Goal: Task Accomplishment & Management: Manage account settings

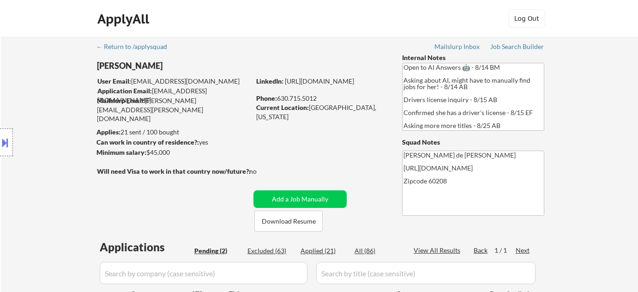
select select ""pending""
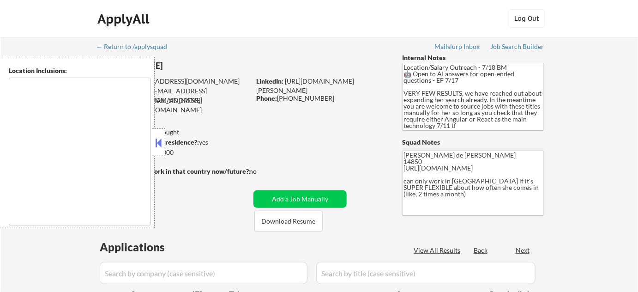
type textarea "Ithaca, NY Lansing, NY Cayuga Heights, NY Forest Home, NY South Hill, NY East I…"
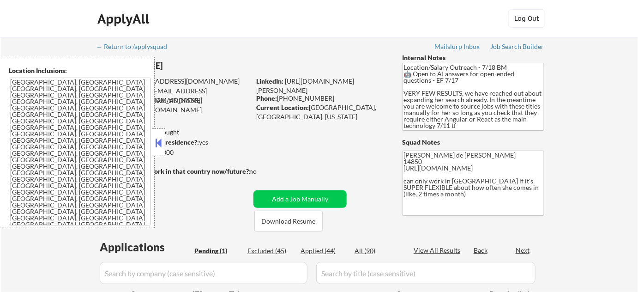
select select ""pending""
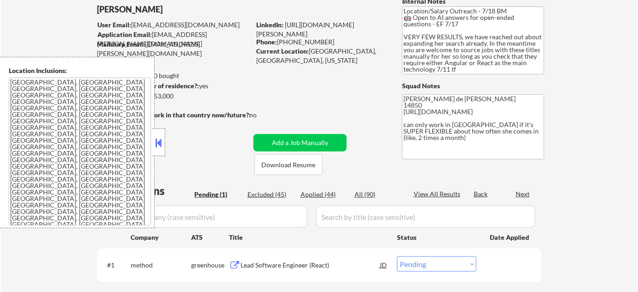
scroll to position [251, 0]
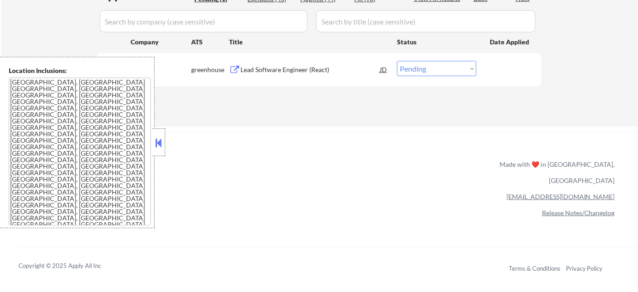
click at [288, 69] on div "Lead Software Engineer (React)" at bounding box center [309, 69] width 139 height 9
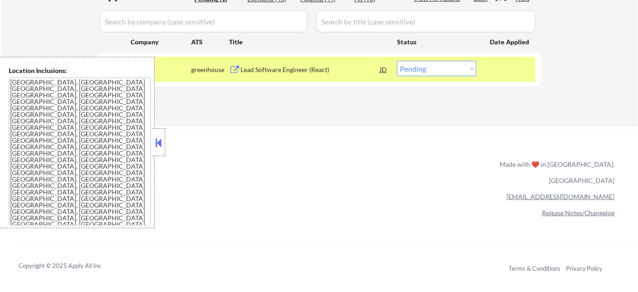
click at [163, 145] on button at bounding box center [159, 143] width 10 height 14
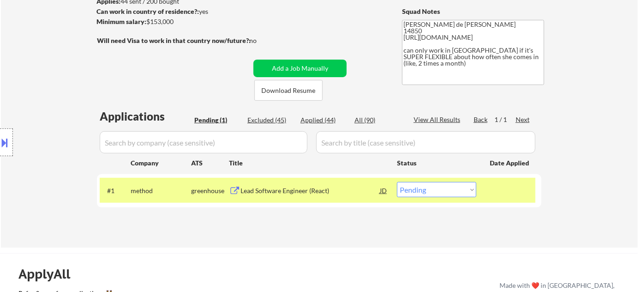
scroll to position [125, 0]
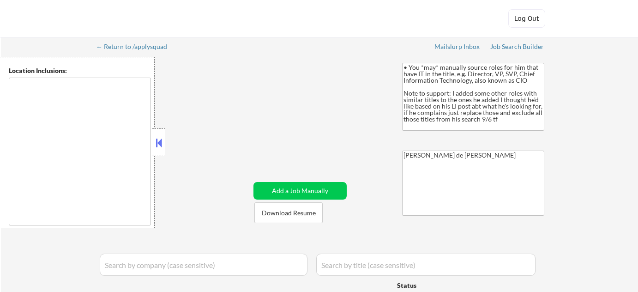
type textarea "[GEOGRAPHIC_DATA][PERSON_NAME], [GEOGRAPHIC_DATA] [GEOGRAPHIC_DATA], [GEOGRAPHI…"
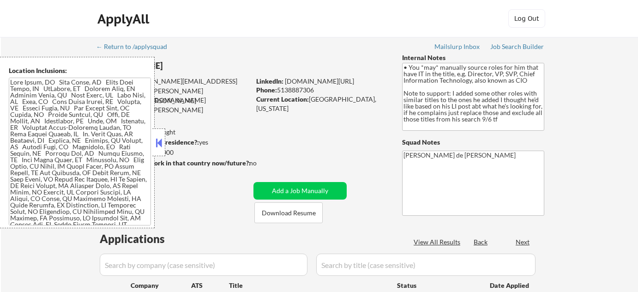
click at [158, 150] on div at bounding box center [158, 142] width 13 height 28
select select ""pending""
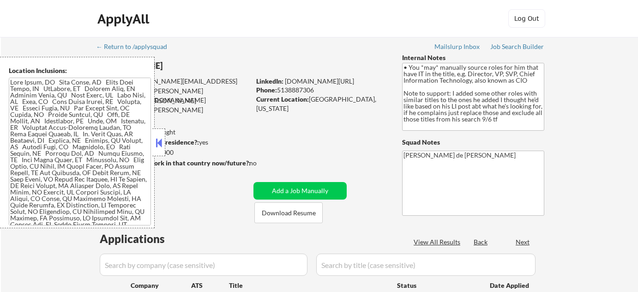
select select ""pending""
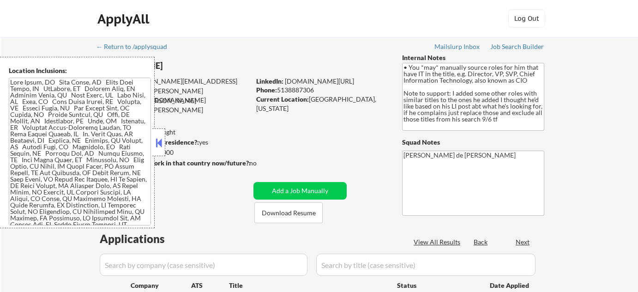
select select ""pending""
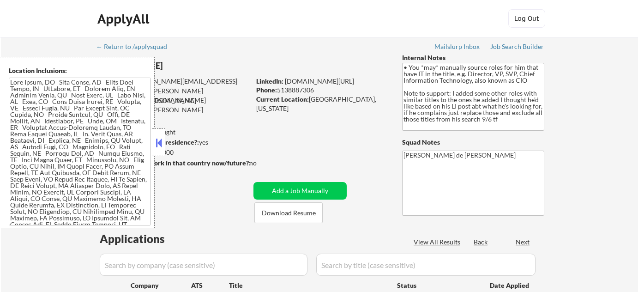
select select ""pending""
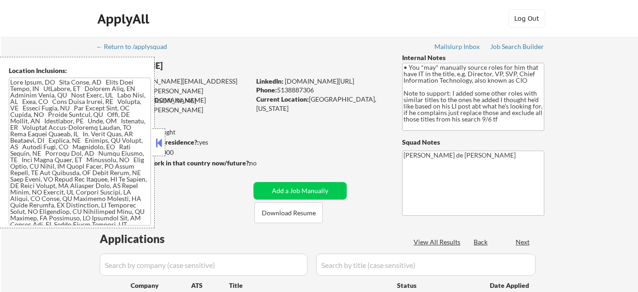
select select ""pending""
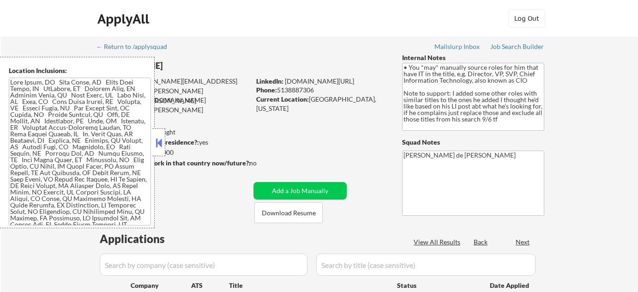
select select ""pending""
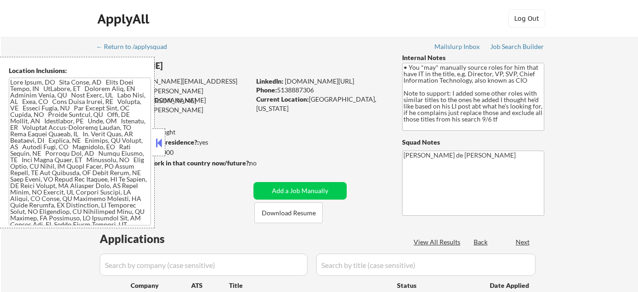
select select ""pending""
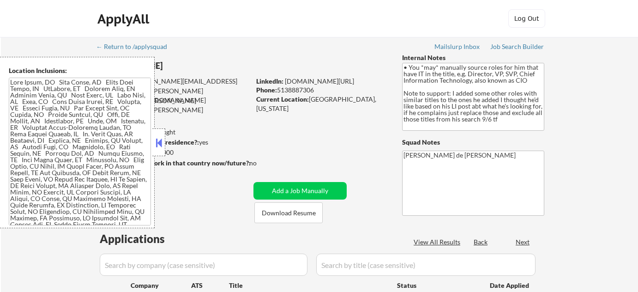
select select ""pending""
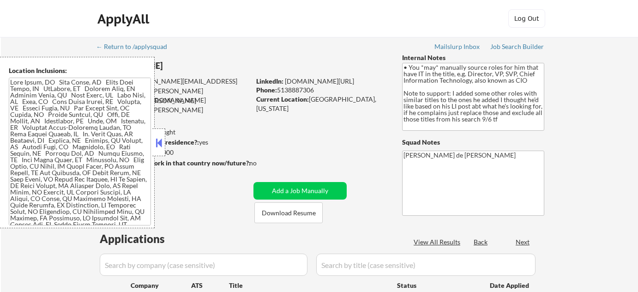
select select ""pending""
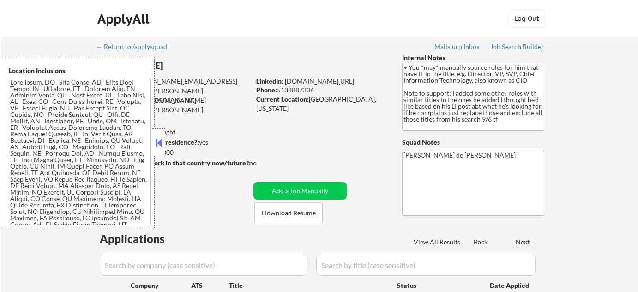
select select ""pending""
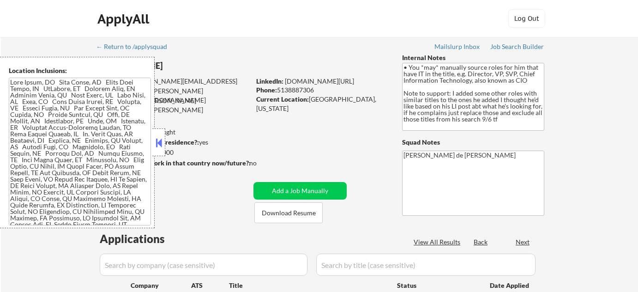
select select ""pending""
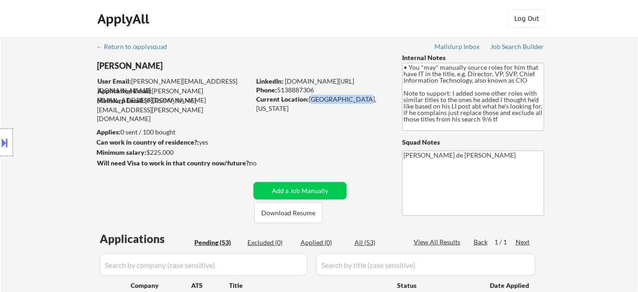
drag, startPoint x: 310, startPoint y: 99, endPoint x: 350, endPoint y: 99, distance: 40.1
click at [350, 99] on div "Current Location: Naples, Florida" at bounding box center [321, 104] width 131 height 18
copy div "Naples, Florida"
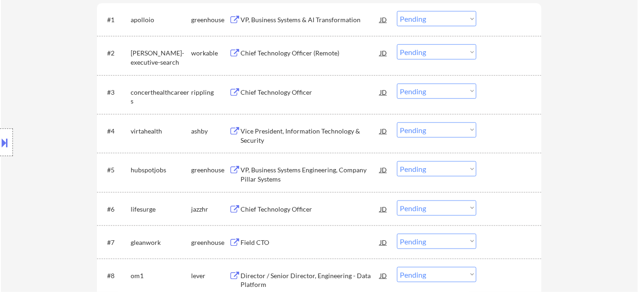
scroll to position [293, 0]
click at [11, 150] on div at bounding box center [6, 142] width 13 height 28
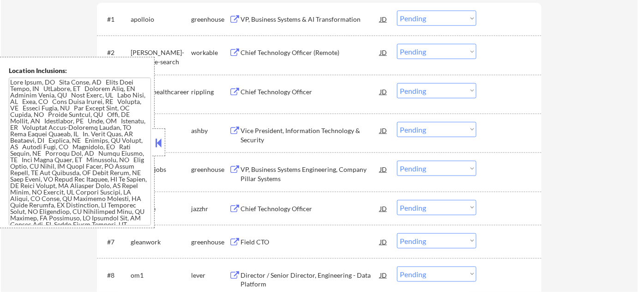
click at [77, 120] on textarea at bounding box center [80, 152] width 142 height 148
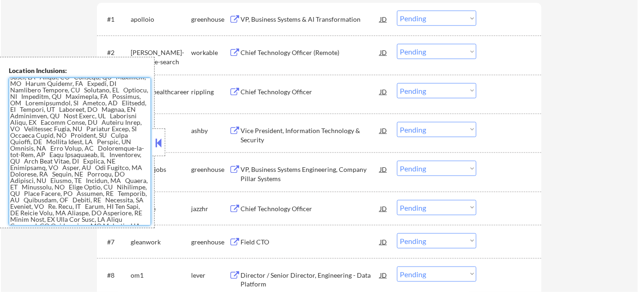
scroll to position [0, 0]
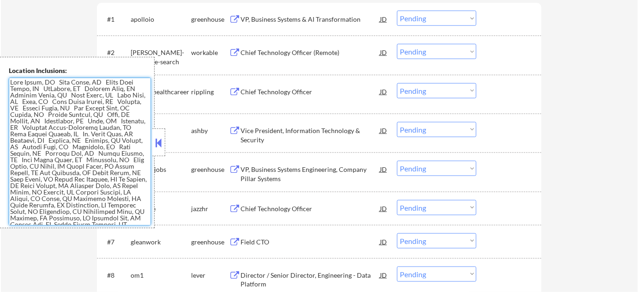
click at [161, 145] on button at bounding box center [159, 143] width 10 height 14
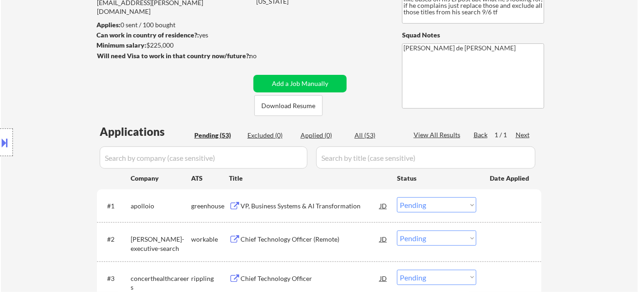
scroll to position [125, 0]
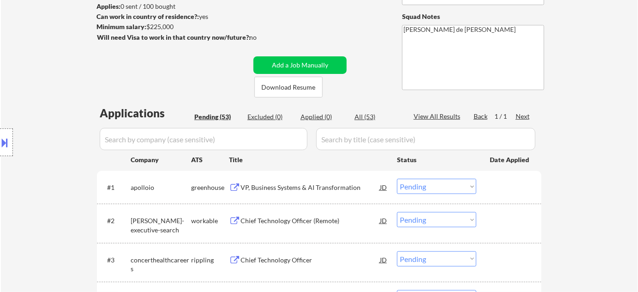
click at [300, 188] on div "VP, Business Systems & AI Transformation" at bounding box center [309, 187] width 139 height 9
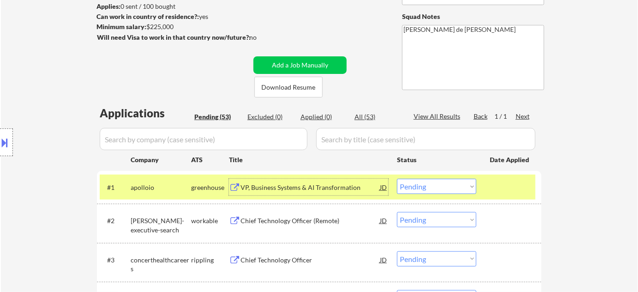
click at [443, 191] on select "Choose an option... Pending Applied Excluded (Questions) Excluded (Expired) Exc…" at bounding box center [436, 186] width 79 height 15
click at [397, 179] on select "Choose an option... Pending Applied Excluded (Questions) Excluded (Expired) Exc…" at bounding box center [436, 186] width 79 height 15
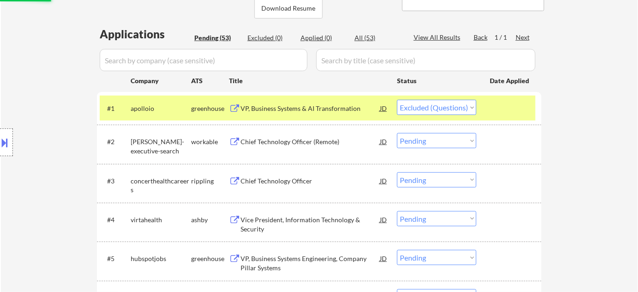
scroll to position [209, 0]
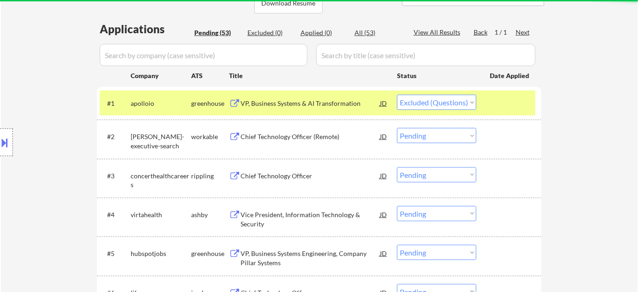
select select ""pending""
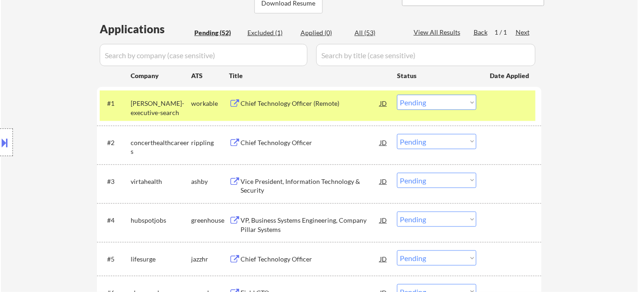
click at [261, 191] on div "Vice President, Information Technology & Security" at bounding box center [309, 186] width 139 height 18
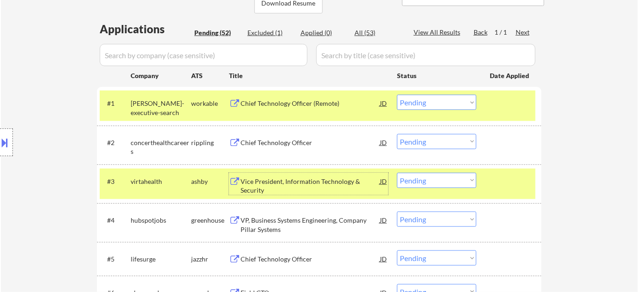
drag, startPoint x: 451, startPoint y: 177, endPoint x: 450, endPoint y: 172, distance: 5.3
click at [451, 178] on select "Choose an option... Pending Applied Excluded (Questions) Excluded (Expired) Exc…" at bounding box center [436, 180] width 79 height 15
click at [397, 173] on select "Choose an option... Pending Applied Excluded (Questions) Excluded (Expired) Exc…" at bounding box center [436, 180] width 79 height 15
select select ""pending""
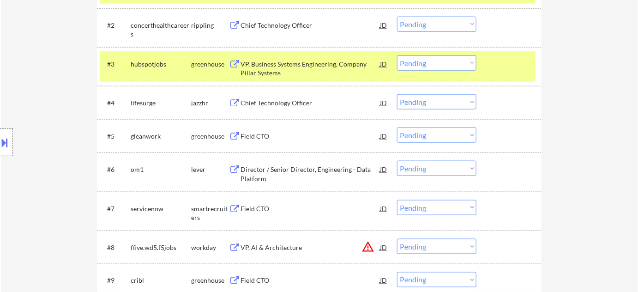
scroll to position [335, 0]
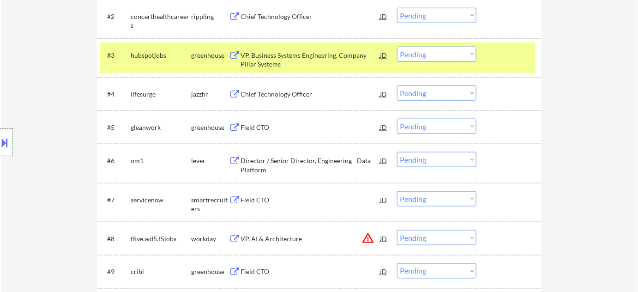
click at [254, 162] on div "Director / Senior Director, Engineering - Data Platform" at bounding box center [309, 165] width 139 height 18
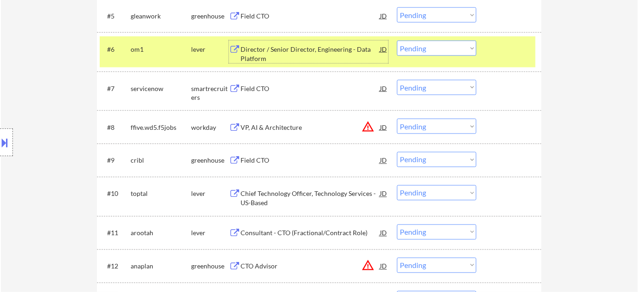
scroll to position [461, 0]
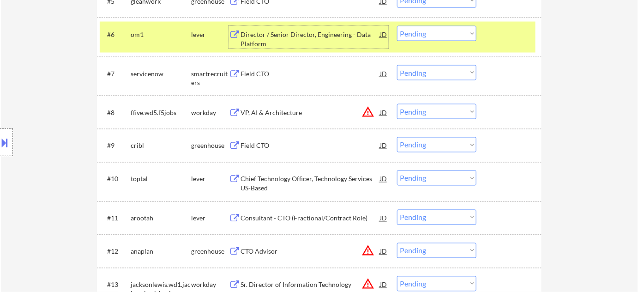
click at [265, 141] on div "Field CTO" at bounding box center [309, 145] width 139 height 9
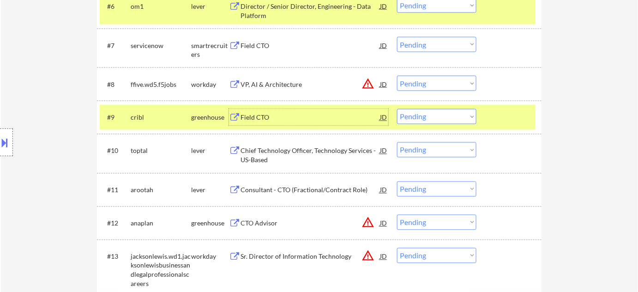
scroll to position [503, 0]
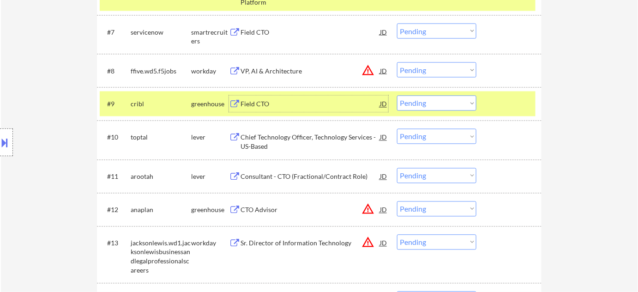
click at [266, 140] on div "Chief Technology Officer, Technology Services - US-Based" at bounding box center [309, 142] width 139 height 18
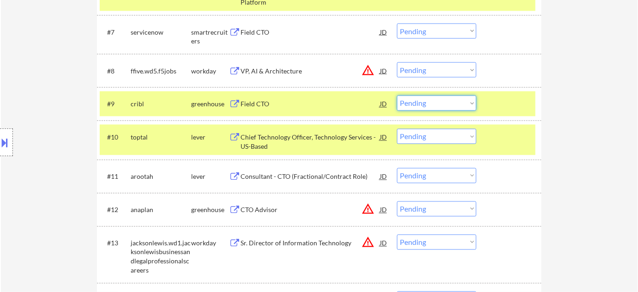
drag, startPoint x: 417, startPoint y: 99, endPoint x: 419, endPoint y: 104, distance: 5.7
click at [417, 98] on select "Choose an option... Pending Applied Excluded (Questions) Excluded (Expired) Exc…" at bounding box center [436, 102] width 79 height 15
click at [397, 95] on select "Choose an option... Pending Applied Excluded (Questions) Excluded (Expired) Exc…" at bounding box center [436, 102] width 79 height 15
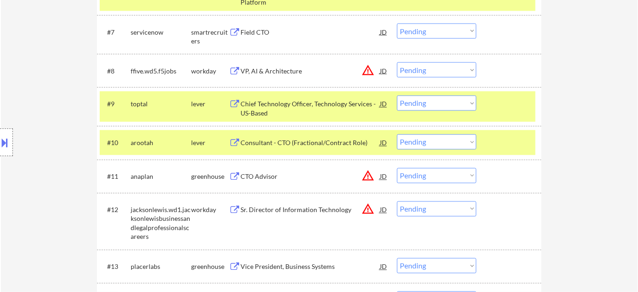
click at [417, 101] on select "Choose an option... Pending Applied Excluded (Questions) Excluded (Expired) Exc…" at bounding box center [436, 102] width 79 height 15
click at [397, 95] on select "Choose an option... Pending Applied Excluded (Questions) Excluded (Expired) Exc…" at bounding box center [436, 102] width 79 height 15
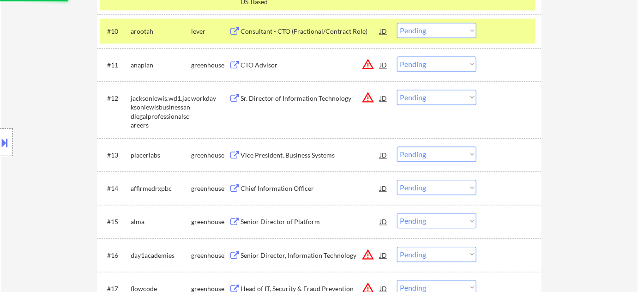
scroll to position [629, 0]
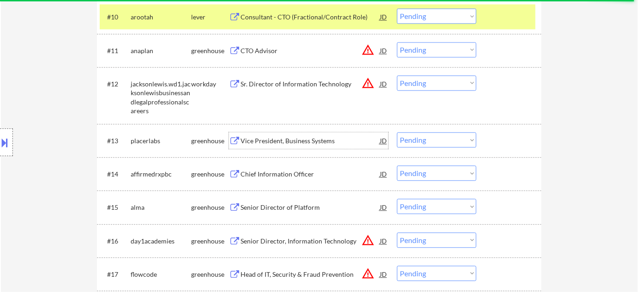
click at [300, 144] on div "Vice President, Business Systems" at bounding box center [309, 140] width 139 height 9
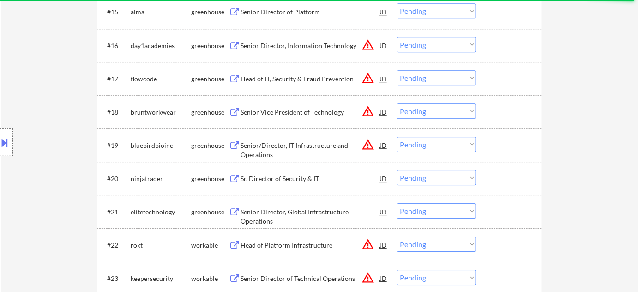
scroll to position [839, 0]
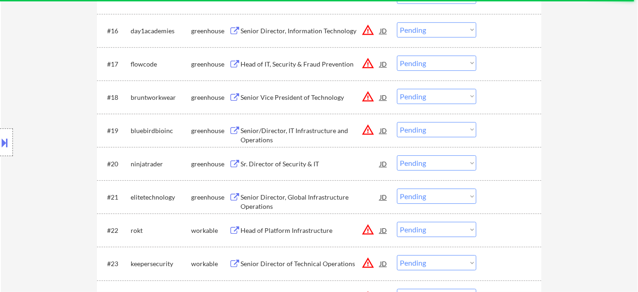
click at [292, 161] on div "Sr. Director of Security & IT" at bounding box center [309, 163] width 139 height 9
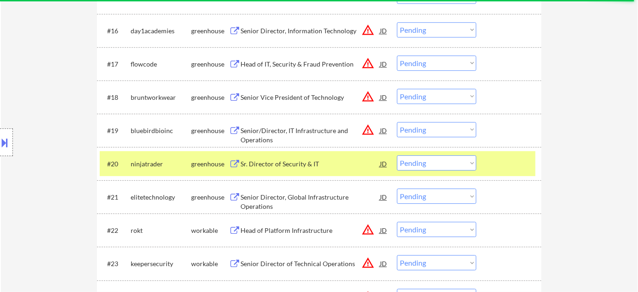
select select ""pending""
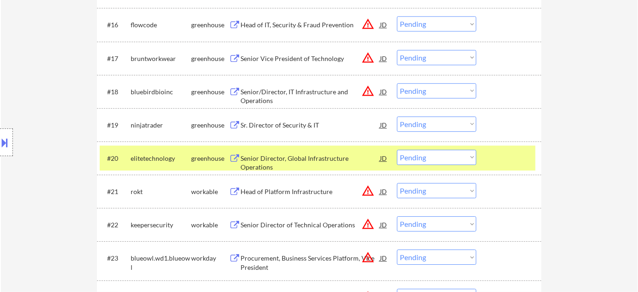
click at [6, 138] on button at bounding box center [5, 142] width 10 height 15
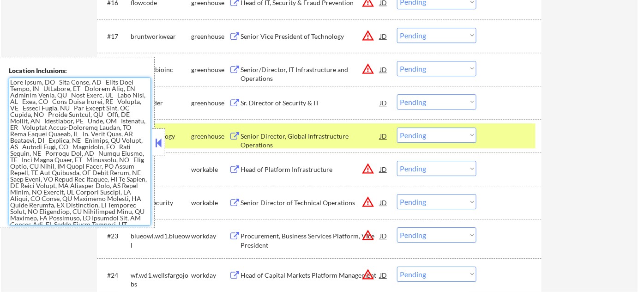
scroll to position [881, 0]
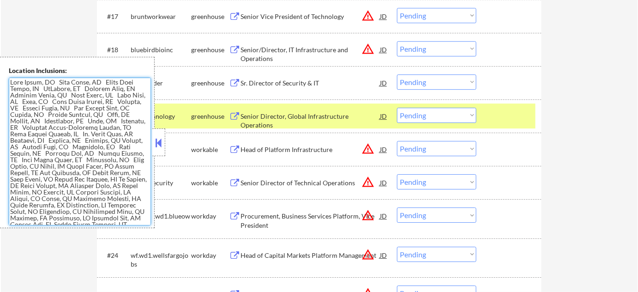
click at [161, 147] on button at bounding box center [159, 143] width 10 height 14
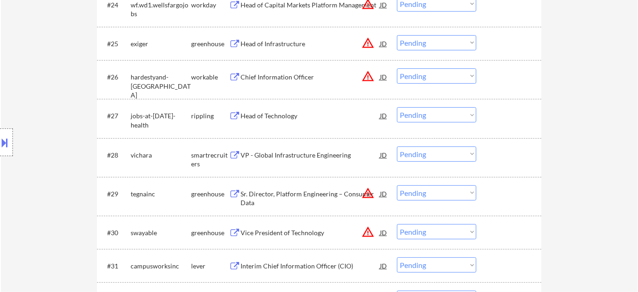
scroll to position [1132, 0]
click at [261, 116] on div "Head of Technology" at bounding box center [309, 114] width 139 height 9
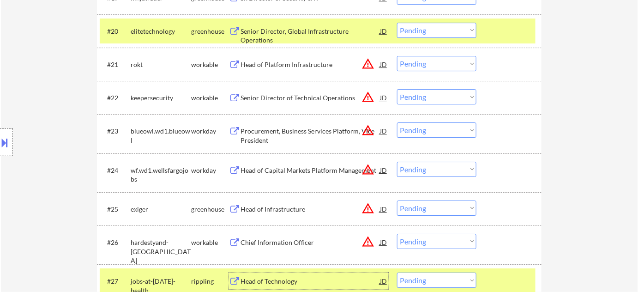
scroll to position [923, 0]
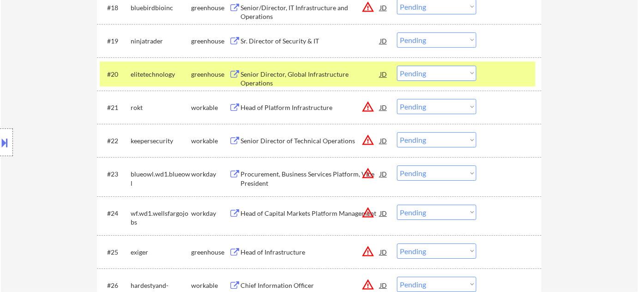
drag, startPoint x: 407, startPoint y: 38, endPoint x: 415, endPoint y: 42, distance: 8.5
click at [407, 38] on select "Choose an option... Pending Applied Excluded (Questions) Excluded (Expired) Exc…" at bounding box center [436, 39] width 79 height 15
click at [397, 32] on select "Choose an option... Pending Applied Excluded (Questions) Excluded (Expired) Exc…" at bounding box center [436, 39] width 79 height 15
select select ""pending""
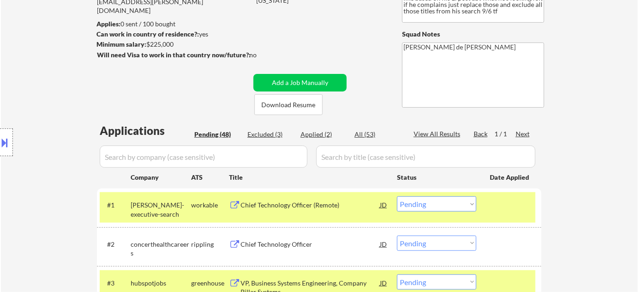
scroll to position [0, 0]
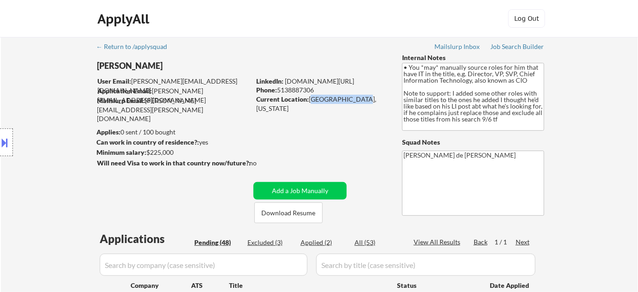
drag, startPoint x: 310, startPoint y: 99, endPoint x: 352, endPoint y: 97, distance: 41.6
click at [352, 97] on div "Current Location: Naples, Florida" at bounding box center [321, 104] width 131 height 18
copy div "Naples, Florida"
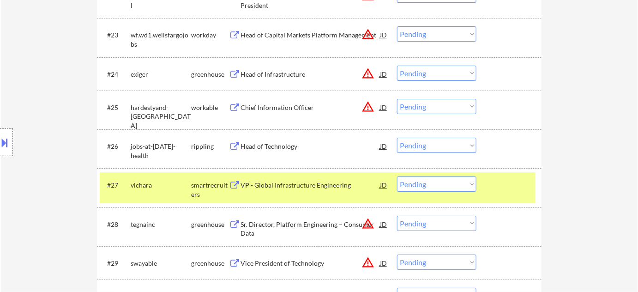
click at [411, 149] on select "Choose an option... Pending Applied Excluded (Questions) Excluded (Expired) Exc…" at bounding box center [436, 144] width 79 height 15
click at [397, 137] on select "Choose an option... Pending Applied Excluded (Questions) Excluded (Expired) Exc…" at bounding box center [436, 144] width 79 height 15
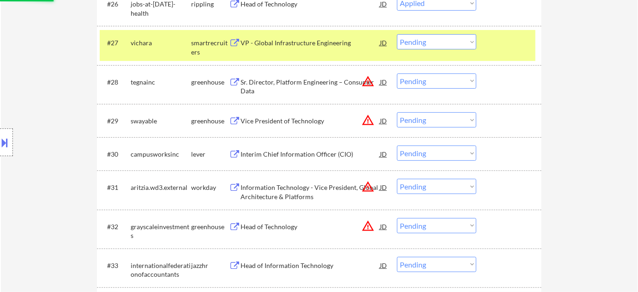
scroll to position [1318, 0]
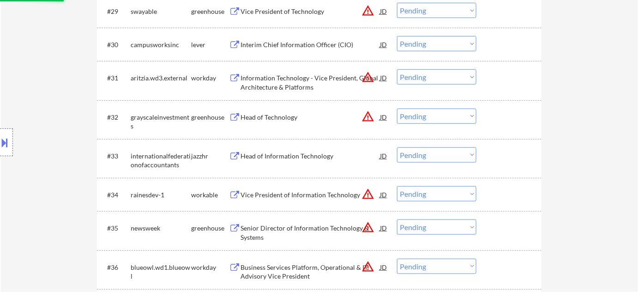
select select ""pending""
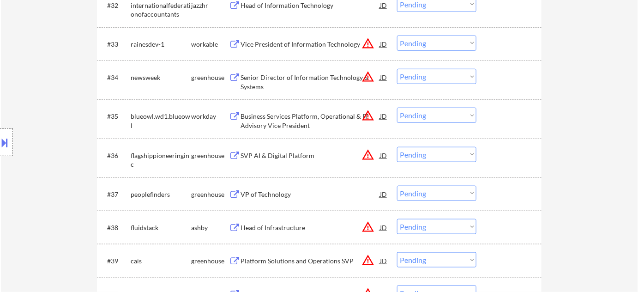
scroll to position [1444, 0]
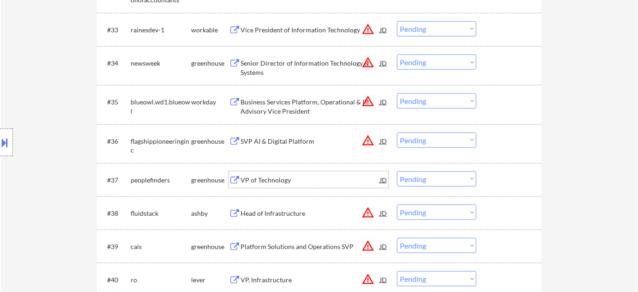
click at [263, 175] on div "VP of Technology" at bounding box center [309, 179] width 139 height 9
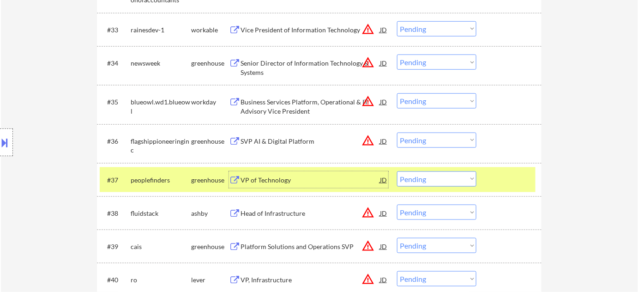
click at [434, 182] on select "Choose an option... Pending Applied Excluded (Questions) Excluded (Expired) Exc…" at bounding box center [436, 178] width 79 height 15
click at [397, 171] on select "Choose an option... Pending Applied Excluded (Questions) Excluded (Expired) Exc…" at bounding box center [436, 178] width 79 height 15
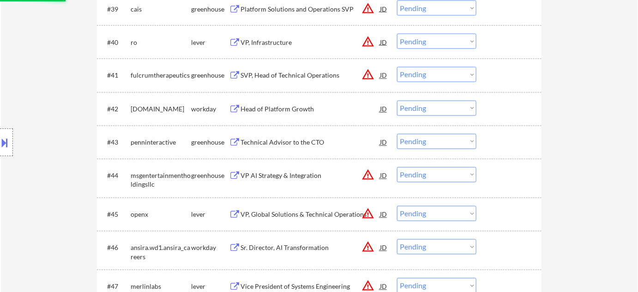
scroll to position [1696, 0]
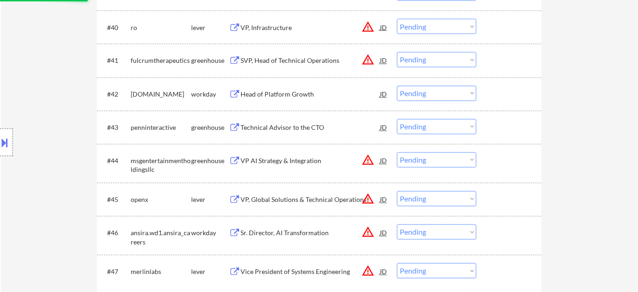
click at [277, 132] on div "Technical Advisor to the CTO" at bounding box center [309, 127] width 139 height 17
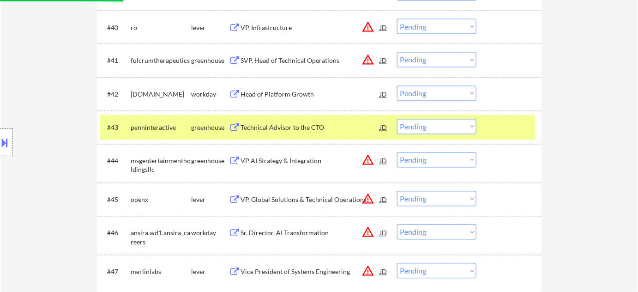
select select ""pending""
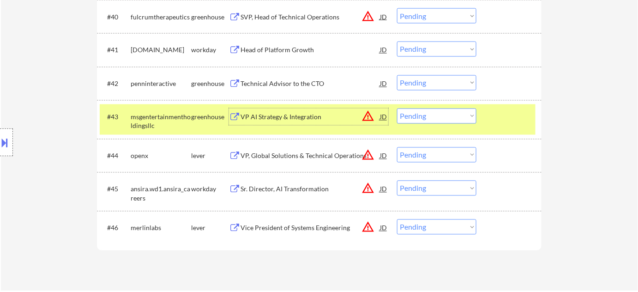
scroll to position [1738, 0]
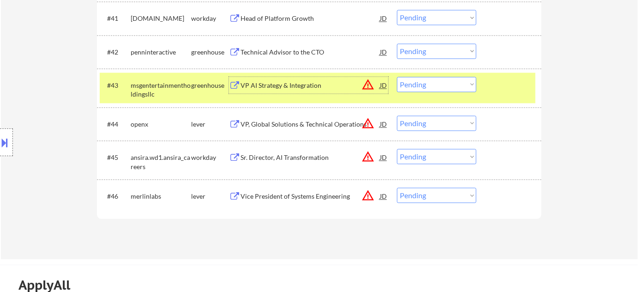
click at [366, 125] on button "warning_amber" at bounding box center [367, 123] width 13 height 13
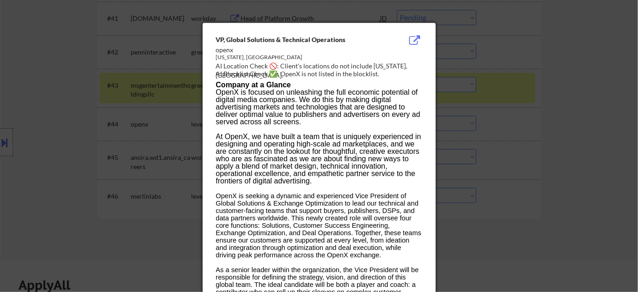
click at [512, 161] on div at bounding box center [319, 146] width 638 height 292
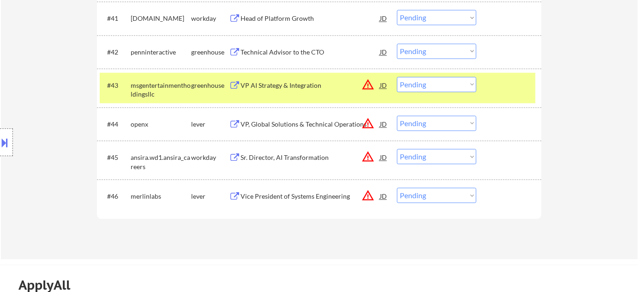
click at [298, 122] on div "VP, Global Solutions & Technical Operations" at bounding box center [309, 124] width 139 height 9
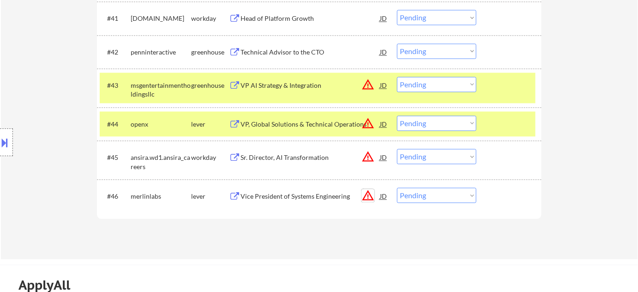
click at [366, 194] on button "warning_amber" at bounding box center [367, 195] width 13 height 13
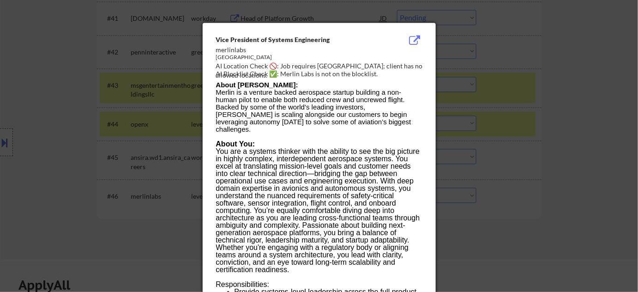
click at [541, 242] on div at bounding box center [319, 146] width 638 height 292
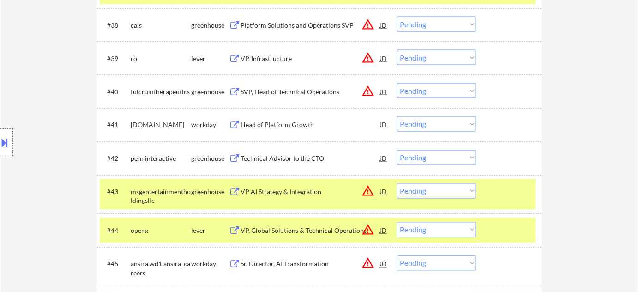
scroll to position [1612, 0]
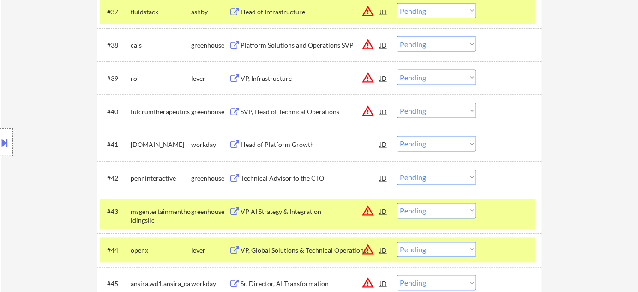
click at [278, 74] on div "VP, Infrastructure" at bounding box center [309, 78] width 139 height 9
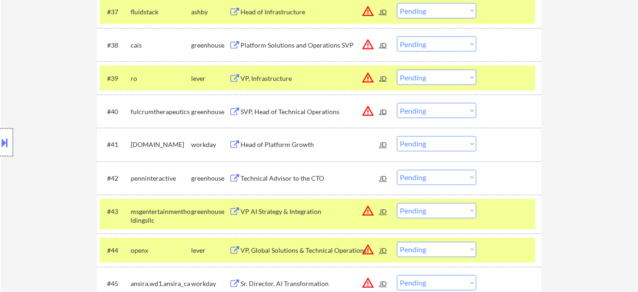
click at [0, 151] on div at bounding box center [6, 142] width 13 height 28
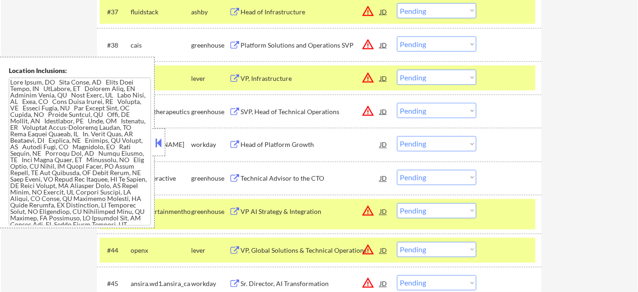
scroll to position [318, 0]
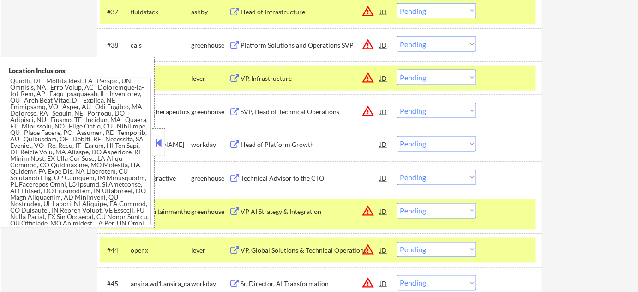
click at [165, 143] on div at bounding box center [158, 142] width 13 height 28
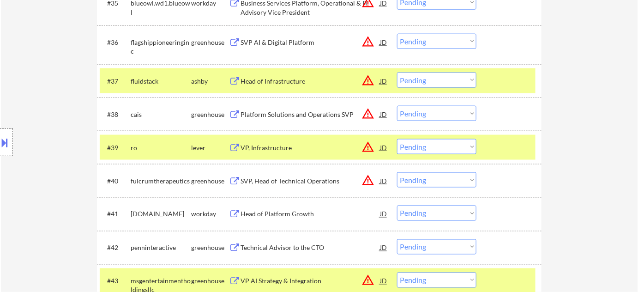
scroll to position [1528, 0]
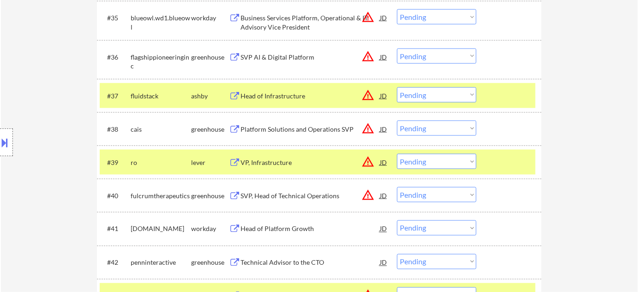
click at [364, 128] on button "warning_amber" at bounding box center [367, 128] width 13 height 13
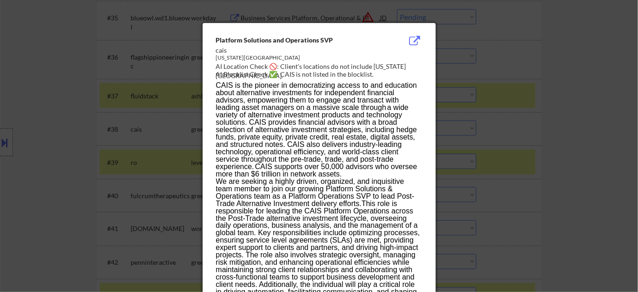
click at [565, 143] on div at bounding box center [319, 146] width 638 height 292
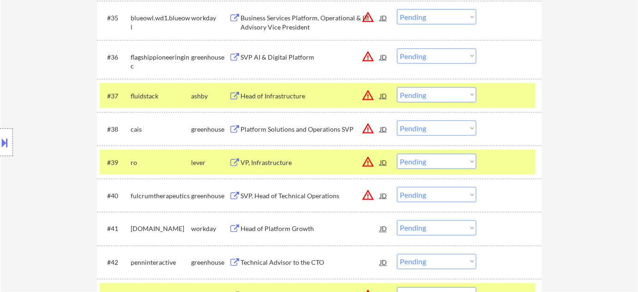
click at [299, 129] on div "Platform Solutions and Operations SVP" at bounding box center [309, 129] width 139 height 9
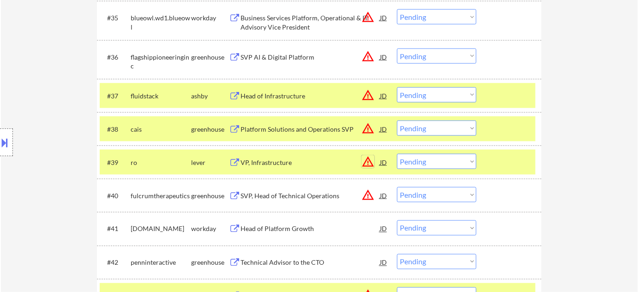
click at [369, 158] on button "warning_amber" at bounding box center [367, 161] width 13 height 13
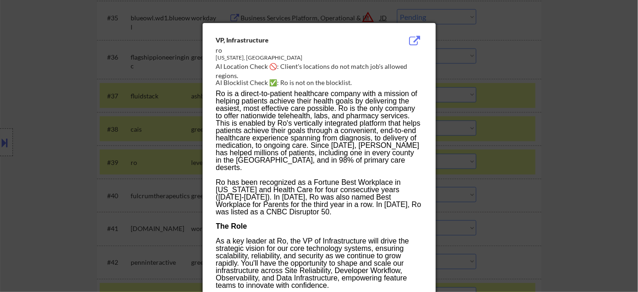
click at [478, 177] on div at bounding box center [319, 146] width 638 height 292
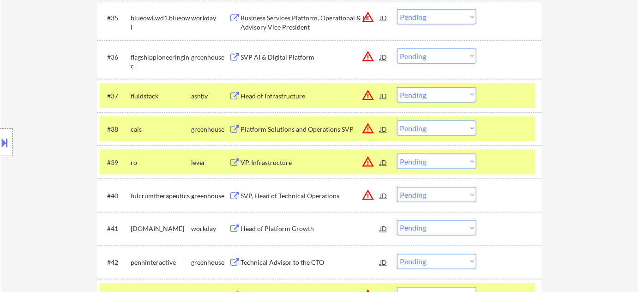
click at [455, 160] on select "Choose an option... Pending Applied Excluded (Questions) Excluded (Expired) Exc…" at bounding box center [436, 161] width 79 height 15
click at [397, 154] on select "Choose an option... Pending Applied Excluded (Questions) Excluded (Expired) Exc…" at bounding box center [436, 161] width 79 height 15
select select ""pending""
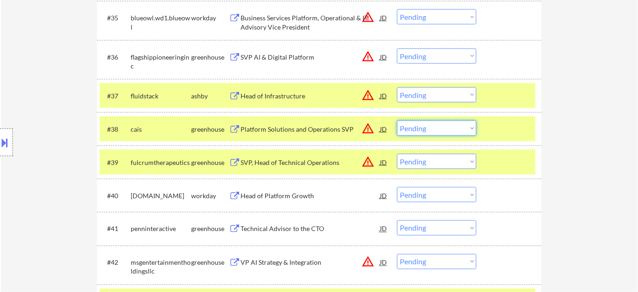
drag, startPoint x: 430, startPoint y: 126, endPoint x: 433, endPoint y: 133, distance: 7.5
click at [430, 126] on select "Choose an option... Pending Applied Excluded (Questions) Excluded (Expired) Exc…" at bounding box center [436, 127] width 79 height 15
click at [397, 120] on select "Choose an option... Pending Applied Excluded (Questions) Excluded (Expired) Exc…" at bounding box center [436, 127] width 79 height 15
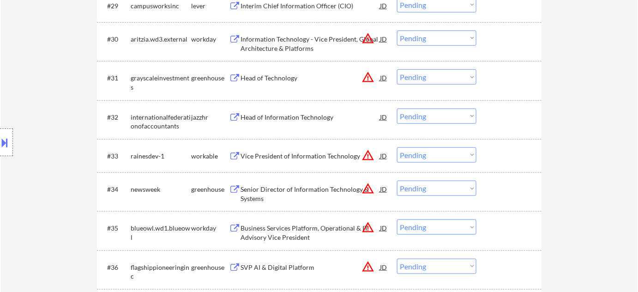
scroll to position [1277, 0]
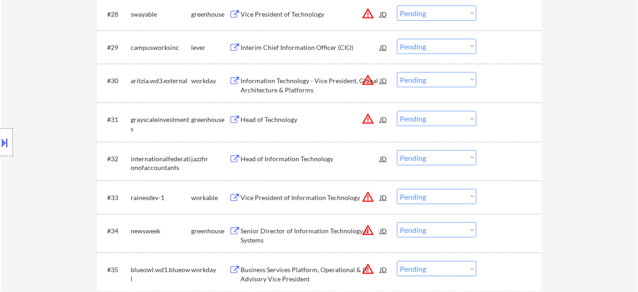
select select ""pending""
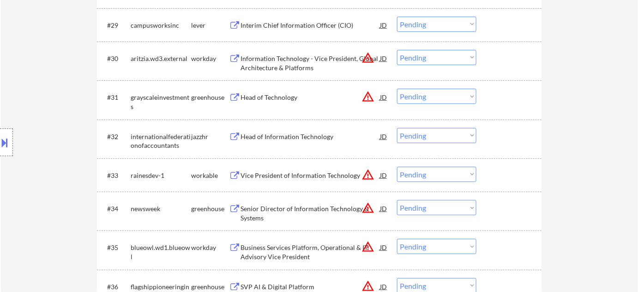
scroll to position [1318, 0]
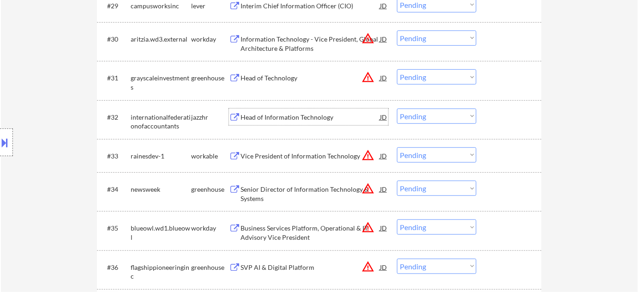
click at [317, 116] on div "Head of Information Technology" at bounding box center [309, 117] width 139 height 9
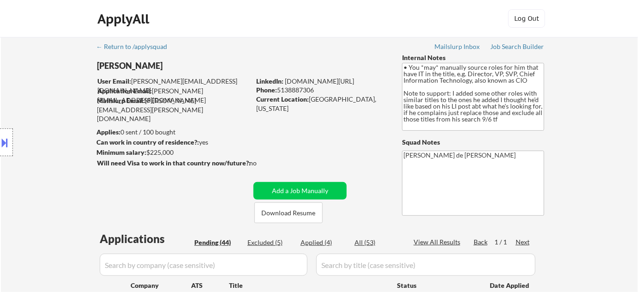
scroll to position [1289, 0]
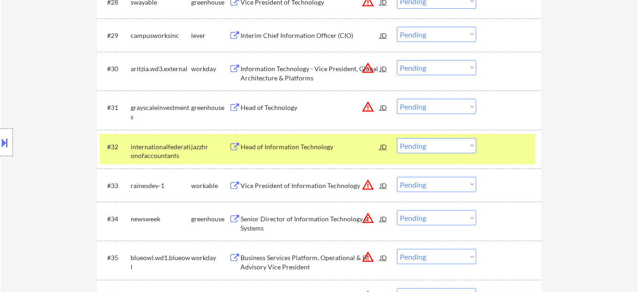
drag, startPoint x: 419, startPoint y: 146, endPoint x: 423, endPoint y: 152, distance: 7.7
click at [419, 146] on select "Choose an option... Pending Applied Excluded (Questions) Excluded (Expired) Exc…" at bounding box center [436, 145] width 79 height 15
click at [397, 138] on select "Choose an option... Pending Applied Excluded (Questions) Excluded (Expired) Exc…" at bounding box center [436, 145] width 79 height 15
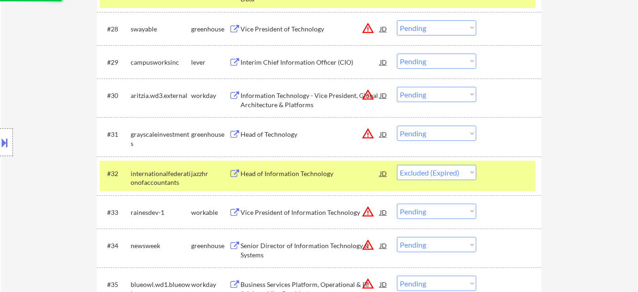
scroll to position [1247, 0]
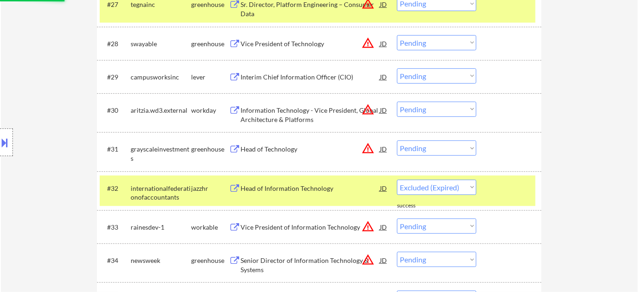
select select ""pending""
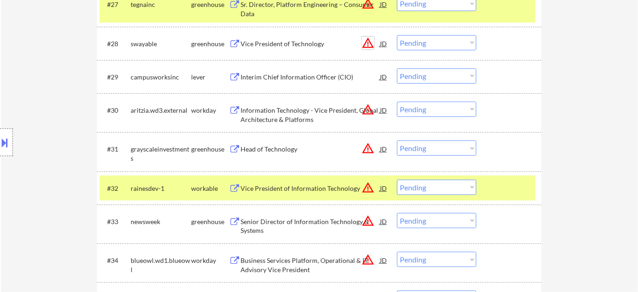
click at [368, 45] on button "warning_amber" at bounding box center [367, 42] width 13 height 13
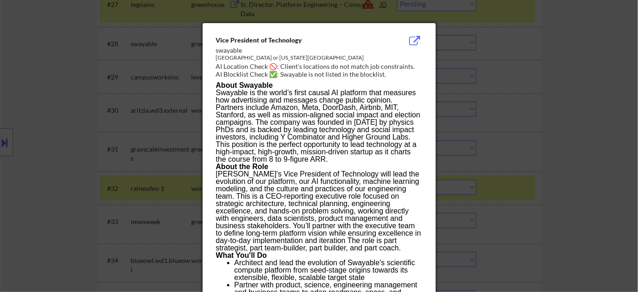
click at [550, 97] on div at bounding box center [319, 146] width 638 height 292
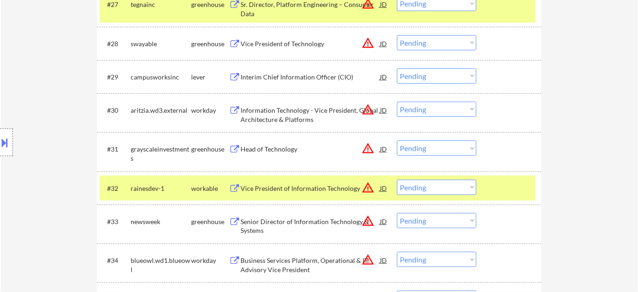
click at [289, 39] on div "Vice President of Technology" at bounding box center [309, 43] width 139 height 9
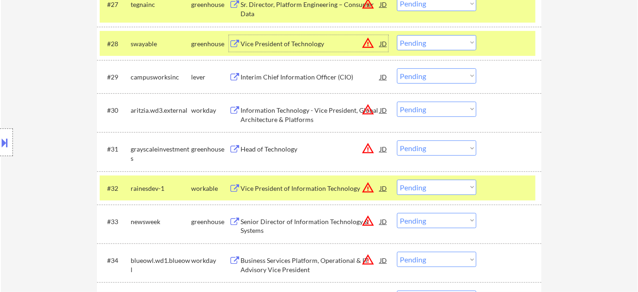
click at [409, 40] on select "Choose an option... Pending Applied Excluded (Questions) Excluded (Expired) Exc…" at bounding box center [436, 42] width 79 height 15
click at [397, 35] on select "Choose an option... Pending Applied Excluded (Questions) Excluded (Expired) Exc…" at bounding box center [436, 42] width 79 height 15
select select ""pending""
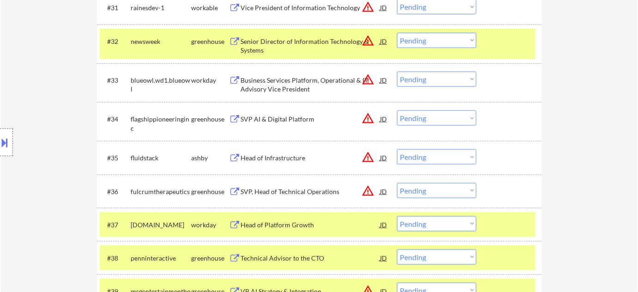
scroll to position [1415, 0]
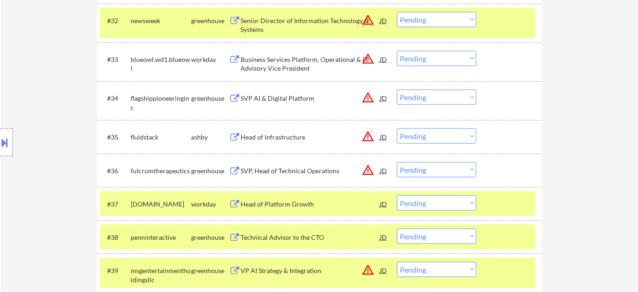
click at [283, 138] on div "Head of Infrastructure" at bounding box center [309, 136] width 139 height 9
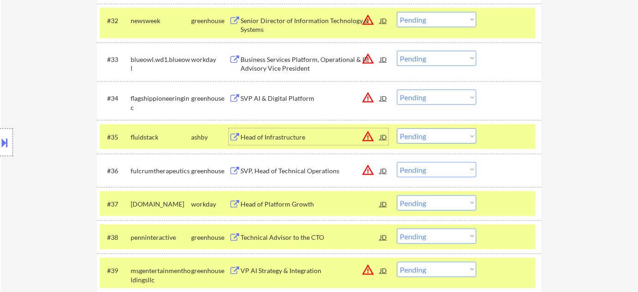
drag, startPoint x: 416, startPoint y: 135, endPoint x: 421, endPoint y: 142, distance: 8.3
click at [417, 136] on select "Choose an option... Pending Applied Excluded (Questions) Excluded (Expired) Exc…" at bounding box center [436, 135] width 79 height 15
click at [397, 128] on select "Choose an option... Pending Applied Excluded (Questions) Excluded (Expired) Exc…" at bounding box center [436, 135] width 79 height 15
select select ""pending""
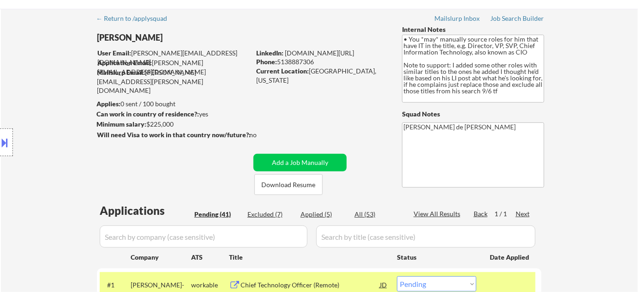
scroll to position [42, 0]
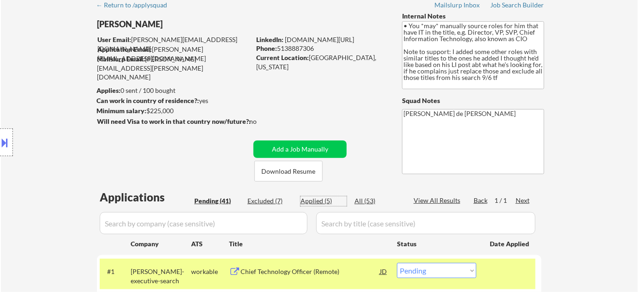
drag, startPoint x: 310, startPoint y: 199, endPoint x: 346, endPoint y: 186, distance: 38.0
click at [310, 199] on div "Applied (5)" at bounding box center [323, 200] width 46 height 9
select select ""applied""
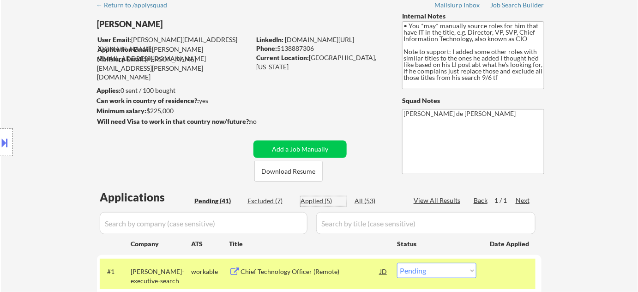
select select ""applied""
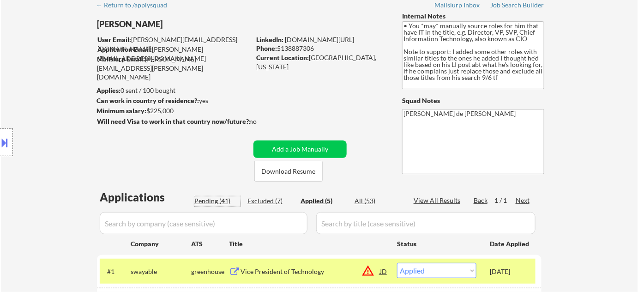
click at [218, 202] on div "Pending (41)" at bounding box center [217, 200] width 46 height 9
select select ""pending""
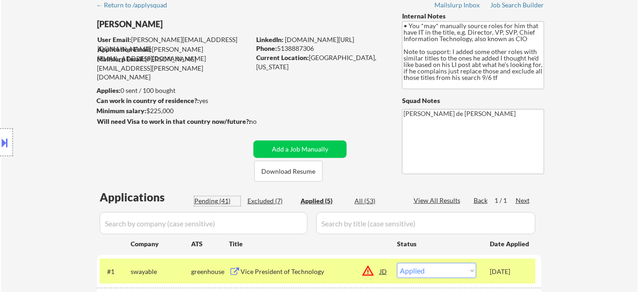
select select ""pending""
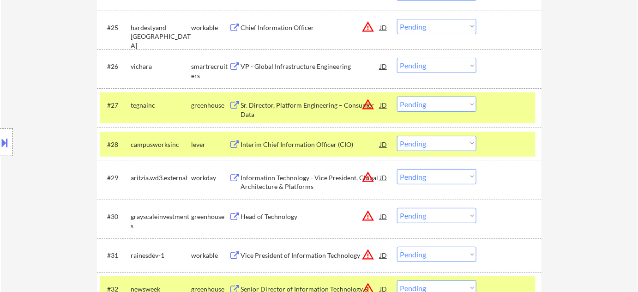
scroll to position [1139, 0]
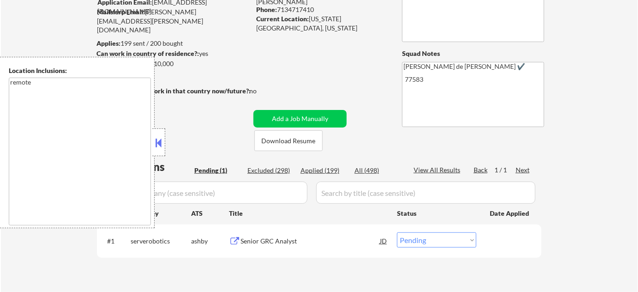
scroll to position [125, 0]
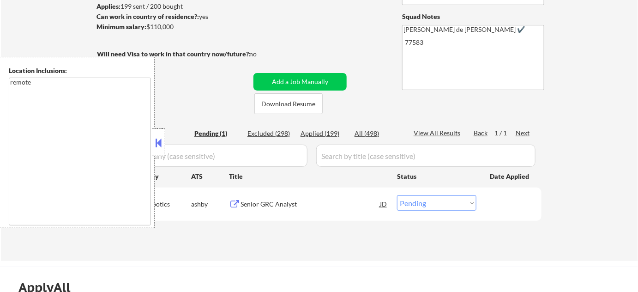
click at [163, 138] on button at bounding box center [159, 143] width 10 height 14
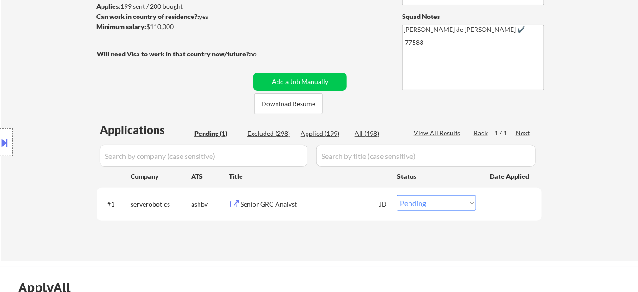
click at [272, 203] on div "Senior GRC Analyst" at bounding box center [309, 203] width 139 height 9
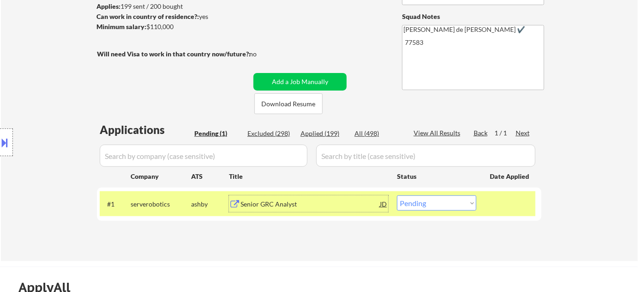
click at [438, 207] on select "Choose an option... Pending Applied Excluded (Questions) Excluded (Expired) Exc…" at bounding box center [436, 202] width 79 height 15
select select ""applied""
click at [397, 195] on select "Choose an option... Pending Applied Excluded (Questions) Excluded (Expired) Exc…" at bounding box center [436, 202] width 79 height 15
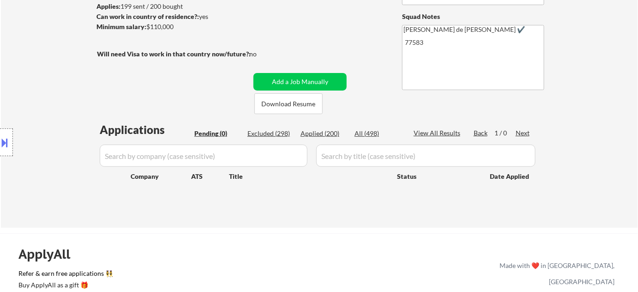
click at [322, 132] on div "Applied (200)" at bounding box center [323, 133] width 46 height 9
select select ""applied""
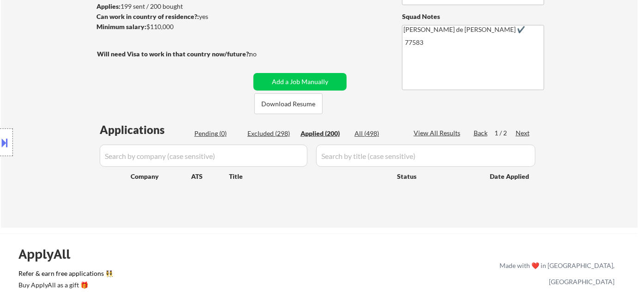
select select ""applied""
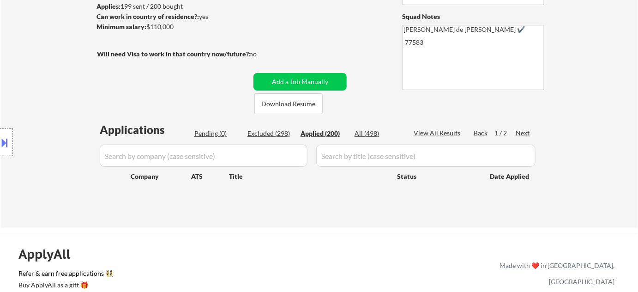
select select ""applied""
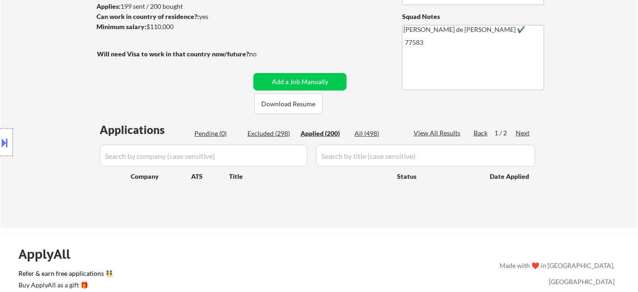
select select ""applied""
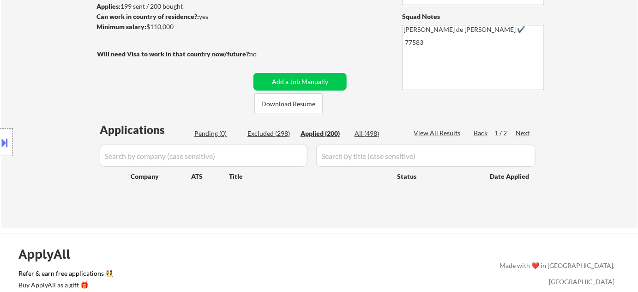
select select ""applied""
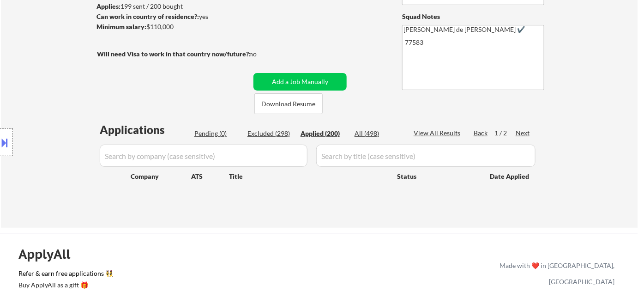
select select ""applied""
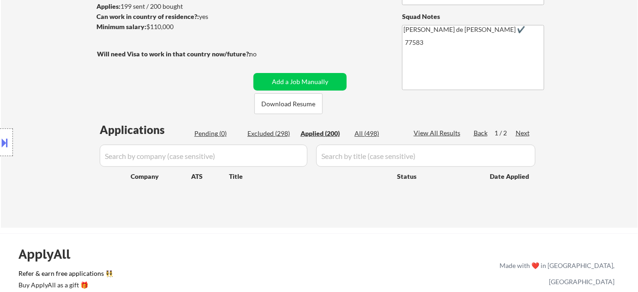
select select ""applied""
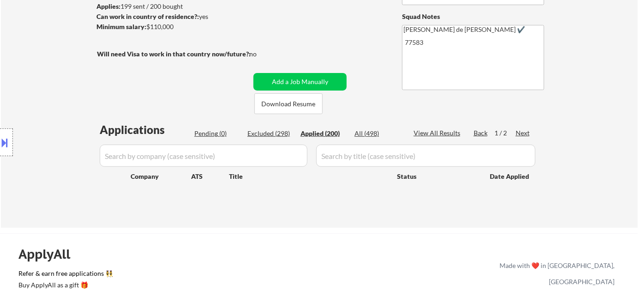
select select ""applied""
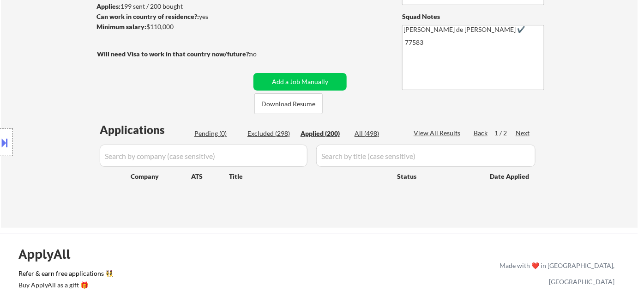
select select ""applied""
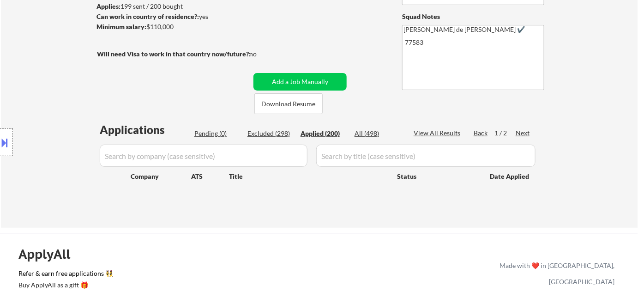
select select ""applied""
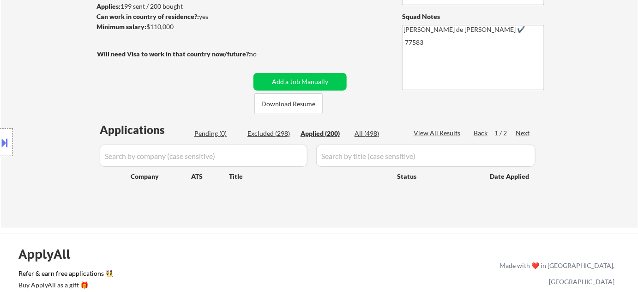
select select ""applied""
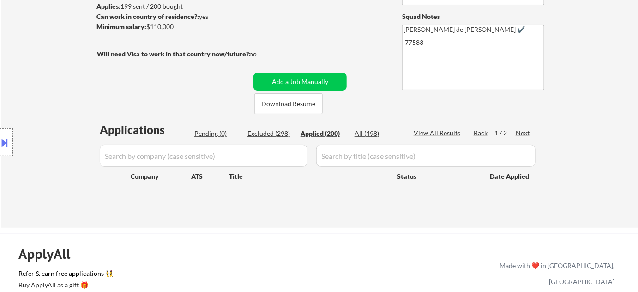
select select ""applied""
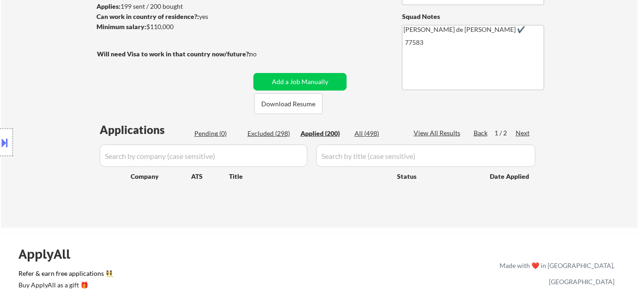
select select ""applied""
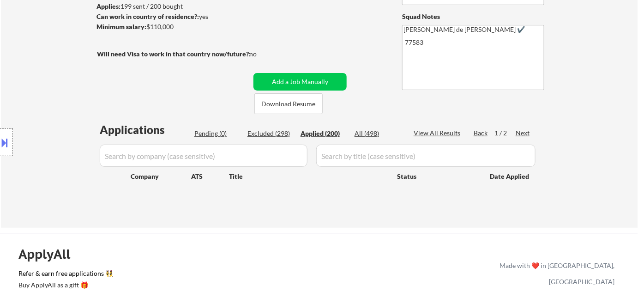
select select ""applied""
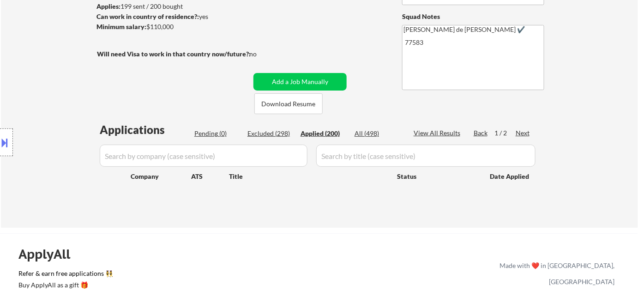
select select ""applied""
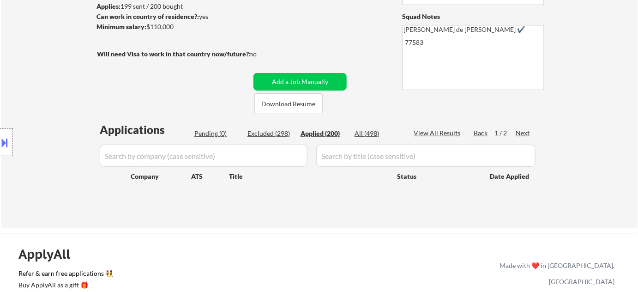
select select ""applied""
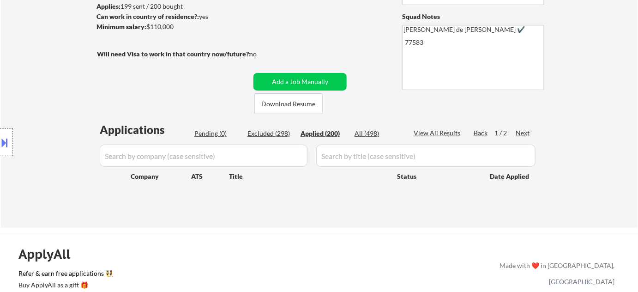
select select ""applied""
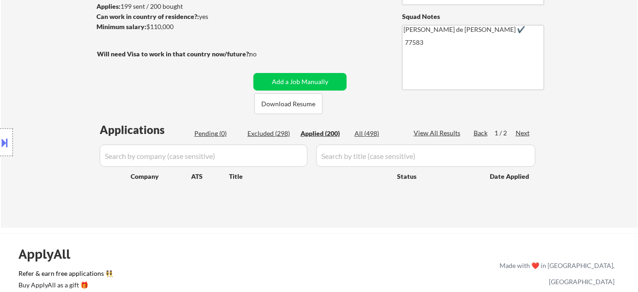
select select ""applied""
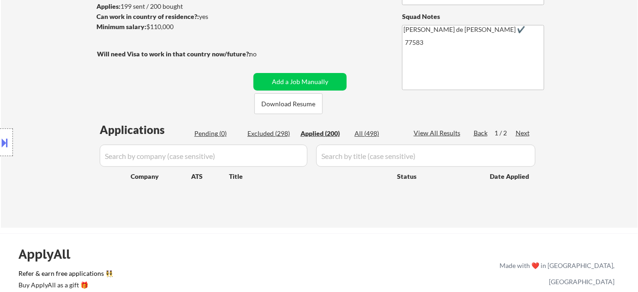
select select ""applied""
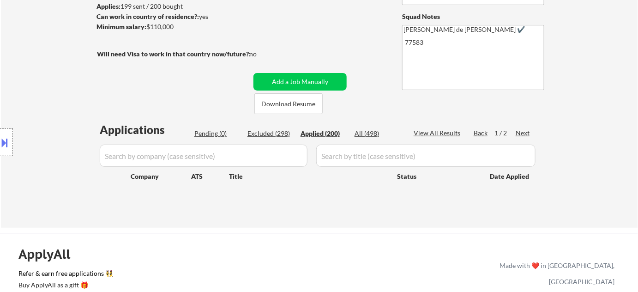
select select ""applied""
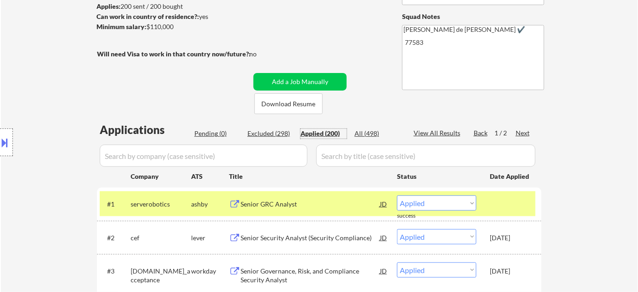
drag, startPoint x: 204, startPoint y: 132, endPoint x: 191, endPoint y: 50, distance: 83.2
click at [203, 132] on div "Pending (0)" at bounding box center [217, 133] width 46 height 9
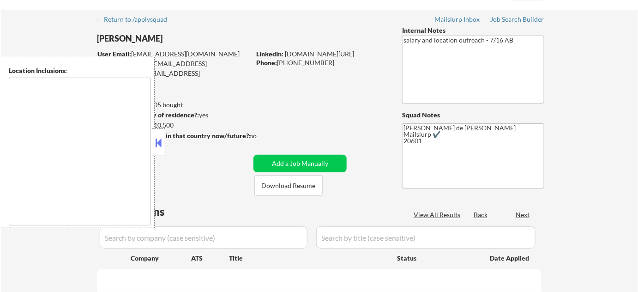
scroll to position [42, 0]
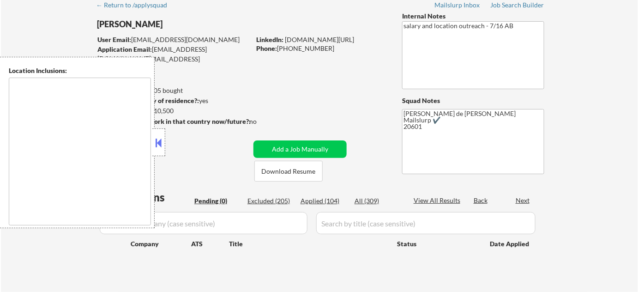
type textarea "[GEOGRAPHIC_DATA], [GEOGRAPHIC_DATA] [GEOGRAPHIC_DATA], [GEOGRAPHIC_DATA] [GEOG…"
